Goal: Task Accomplishment & Management: Manage account settings

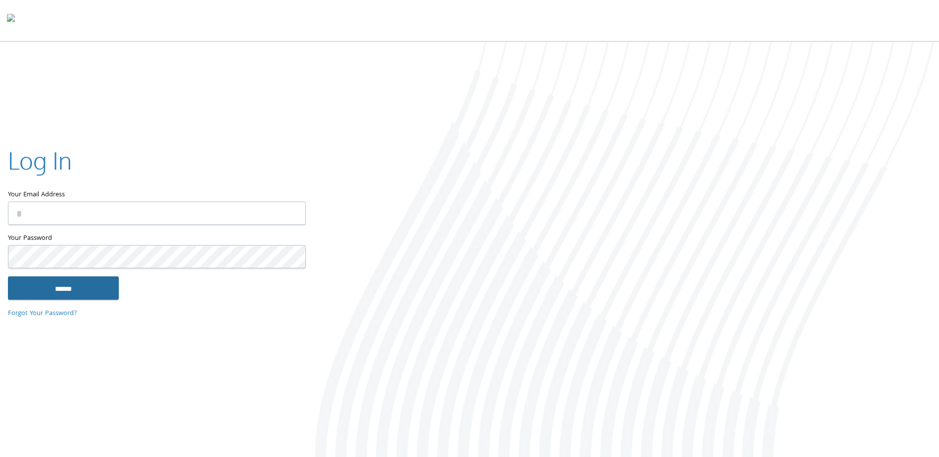
type input "**********"
click at [77, 288] on input "******" at bounding box center [63, 289] width 111 height 24
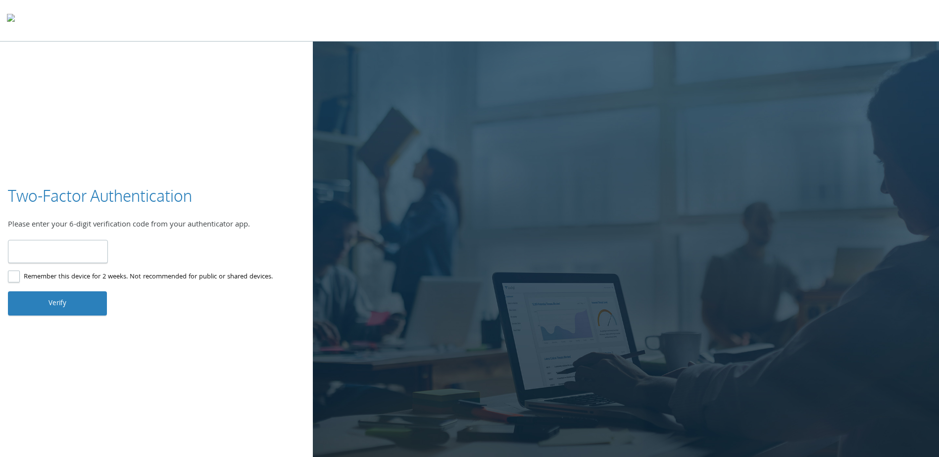
type input "******"
